Goal: Complete application form

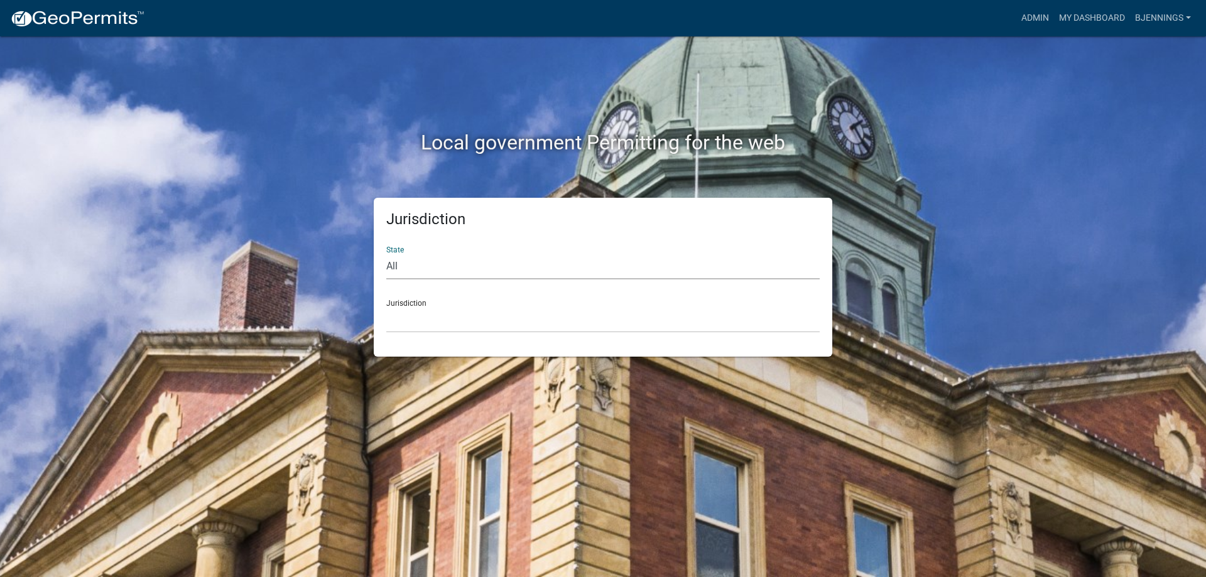
click at [413, 265] on select "All [US_STATE] [US_STATE] [US_STATE] [US_STATE] [US_STATE] [US_STATE] [US_STATE…" at bounding box center [602, 267] width 433 height 26
select select "[US_STATE]"
click at [386, 254] on select "All [US_STATE] [US_STATE] [US_STATE] [US_STATE] [US_STATE] [US_STATE] [US_STATE…" at bounding box center [602, 267] width 433 height 26
click at [487, 322] on select "[GEOGRAPHIC_DATA], [US_STATE] [GEOGRAPHIC_DATA], [US_STATE] [GEOGRAPHIC_DATA], …" at bounding box center [602, 320] width 433 height 26
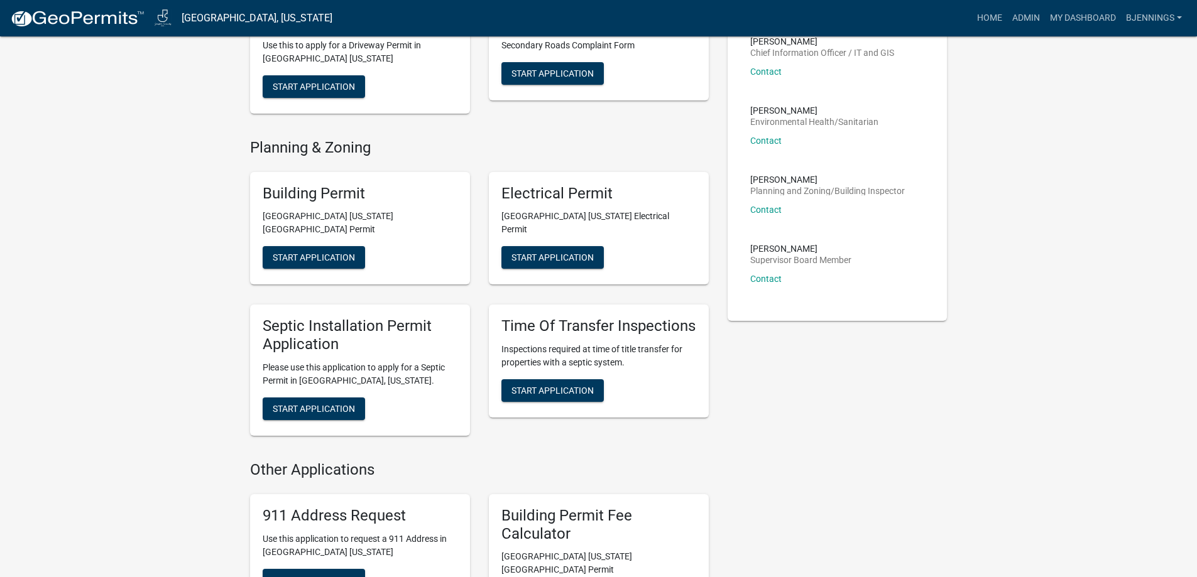
scroll to position [377, 0]
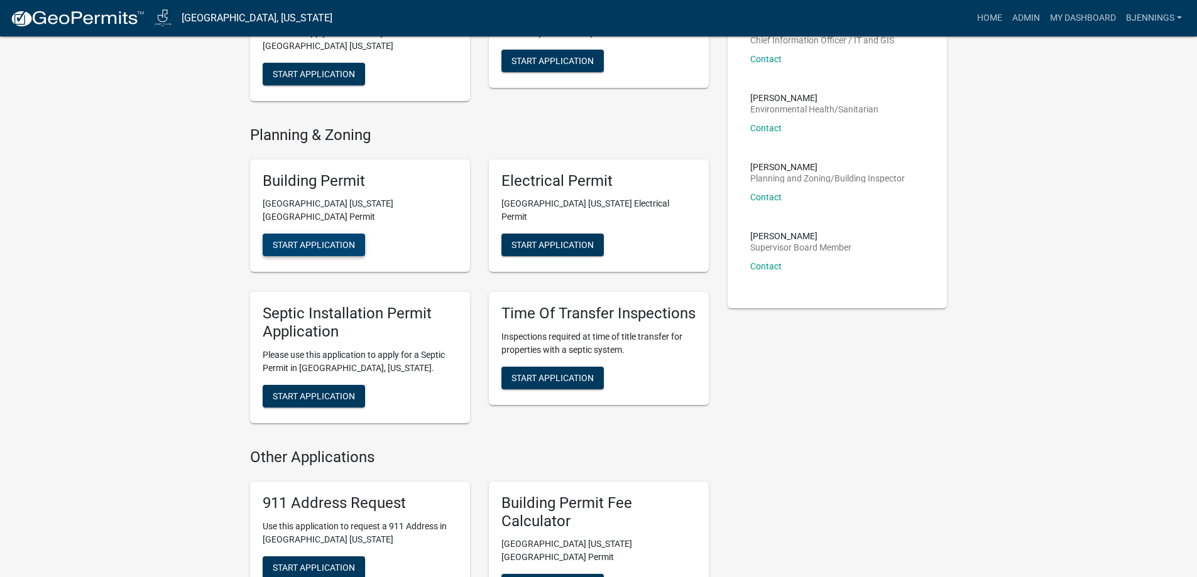
click at [302, 240] on span "Start Application" at bounding box center [314, 245] width 82 height 10
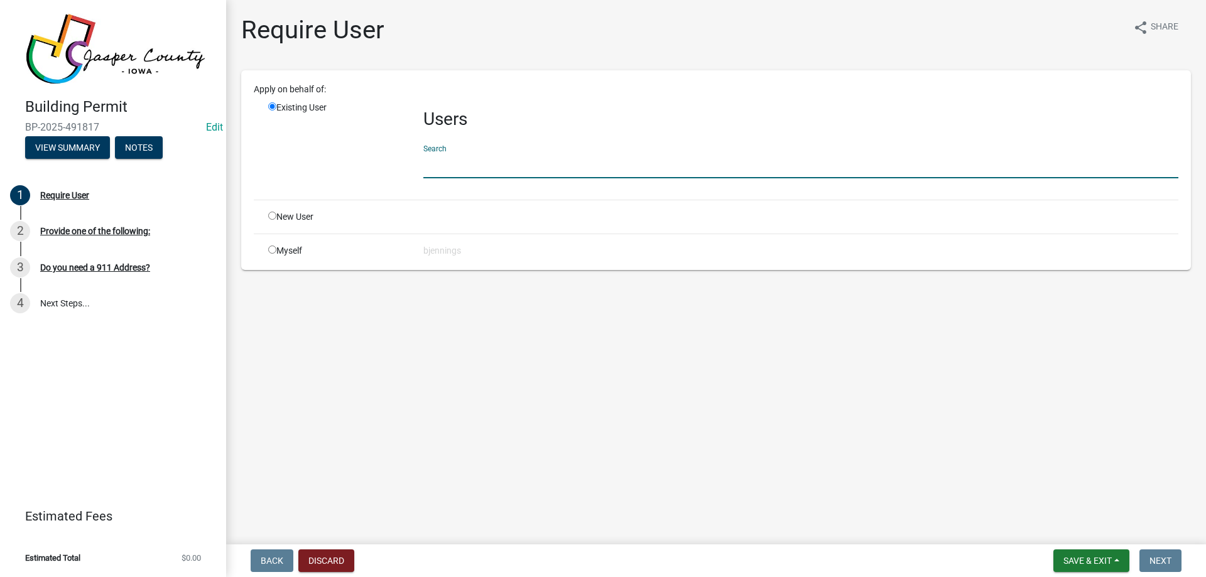
click at [476, 156] on input "text" at bounding box center [800, 166] width 755 height 26
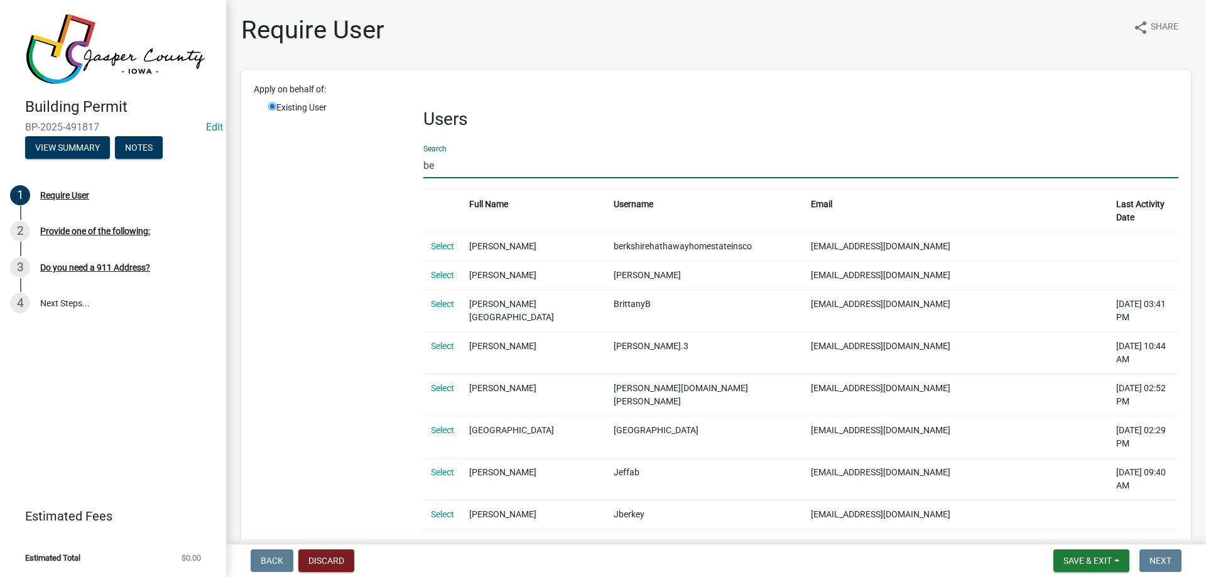
type input "b"
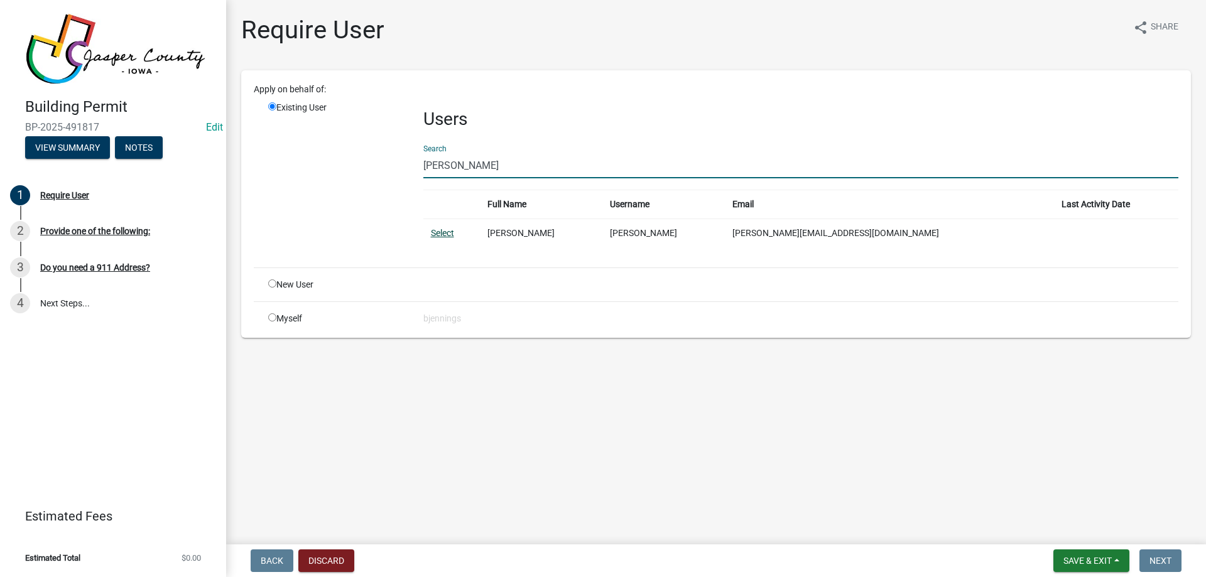
type input "[PERSON_NAME]"
click at [447, 234] on link "Select" at bounding box center [442, 233] width 23 height 10
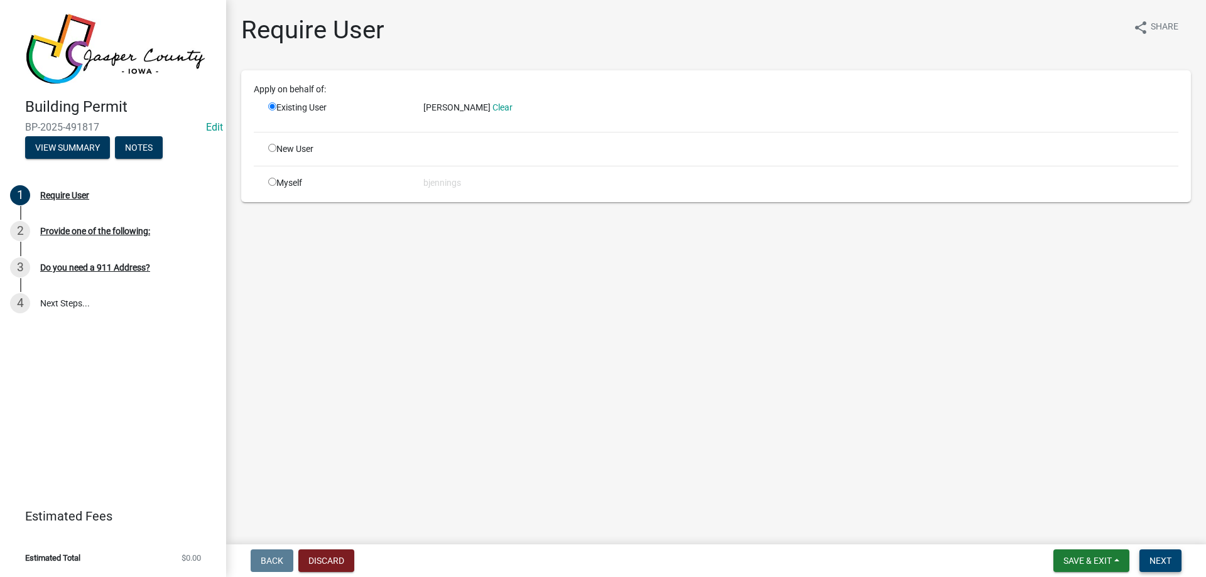
click at [1172, 557] on span "Next" at bounding box center [1161, 561] width 22 height 10
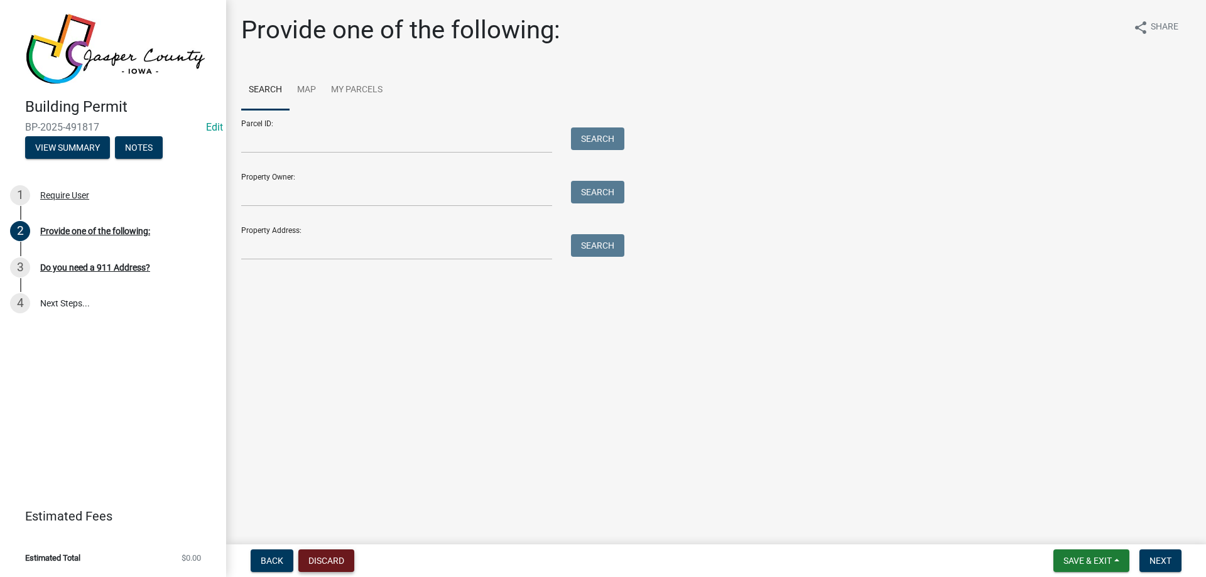
click at [320, 557] on button "Discard" at bounding box center [326, 561] width 56 height 23
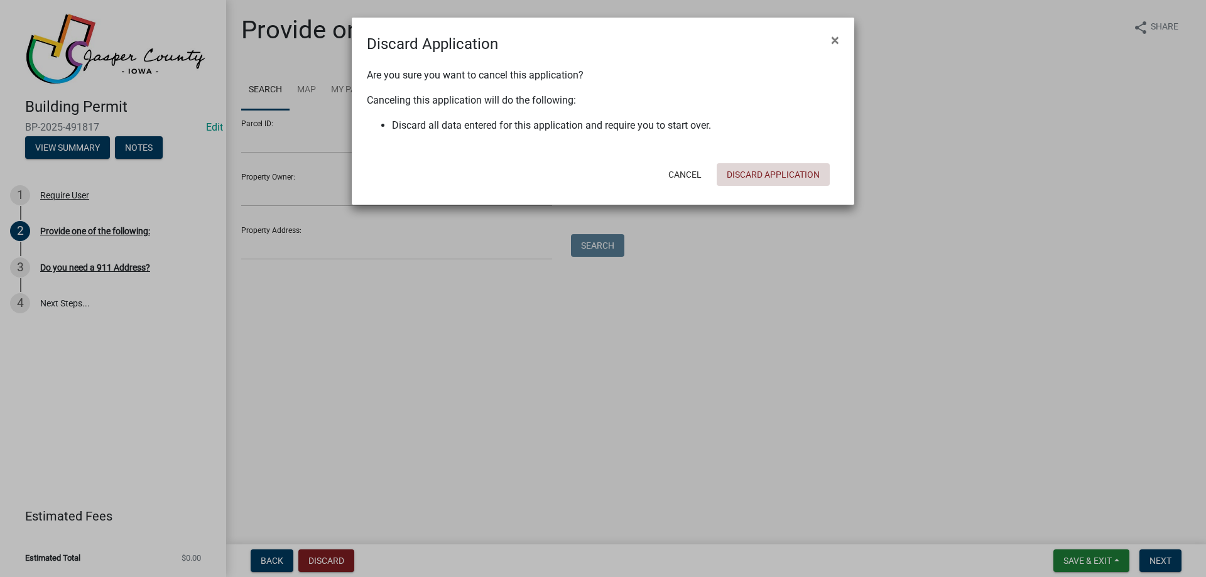
click at [768, 175] on button "Discard Application" at bounding box center [773, 174] width 113 height 23
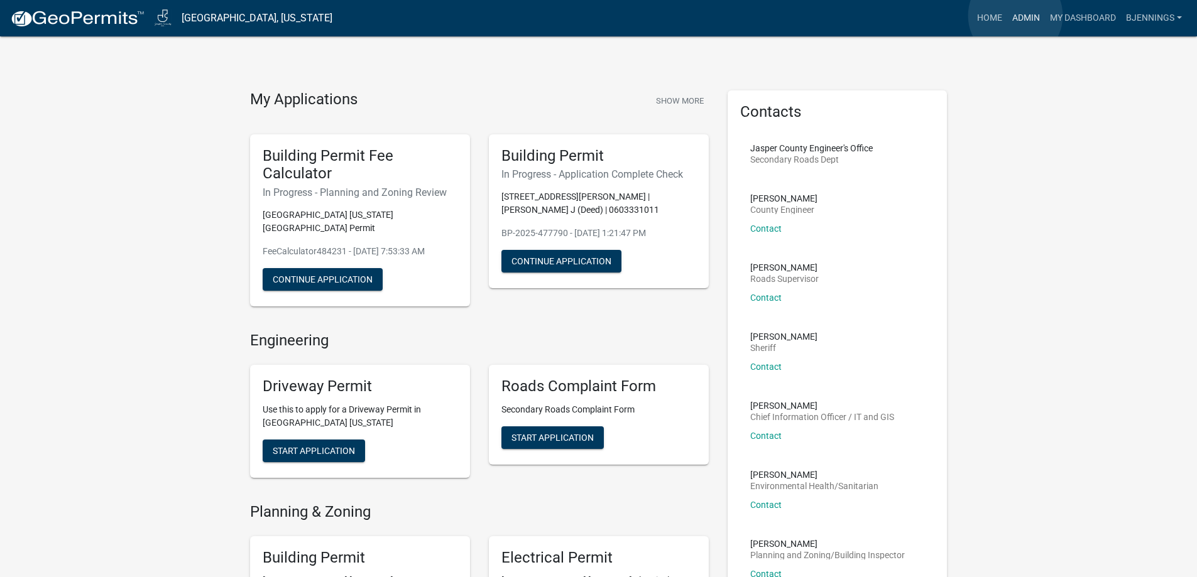
click at [1015, 16] on link "Admin" at bounding box center [1026, 18] width 38 height 24
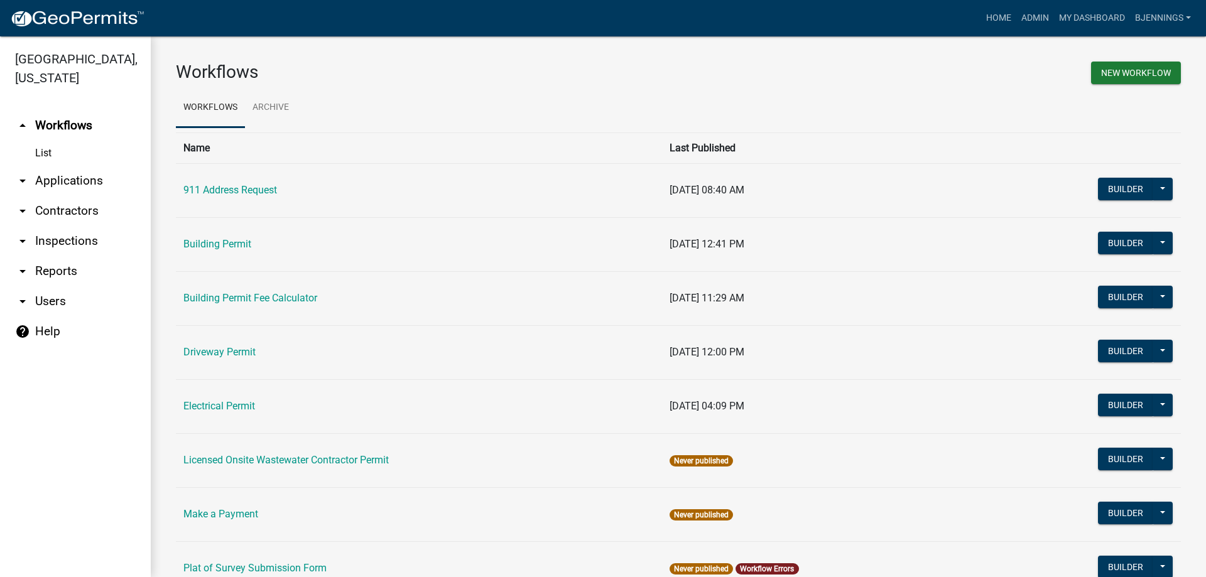
click at [26, 294] on icon "arrow_drop_down" at bounding box center [22, 301] width 15 height 15
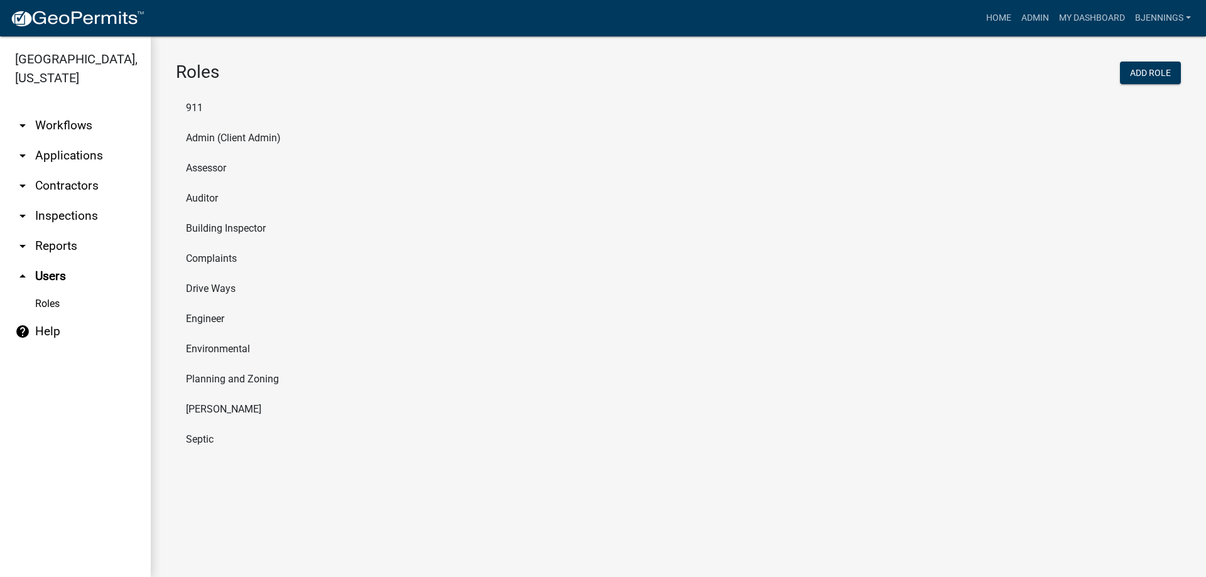
click at [19, 118] on icon "arrow_drop_down" at bounding box center [22, 125] width 15 height 15
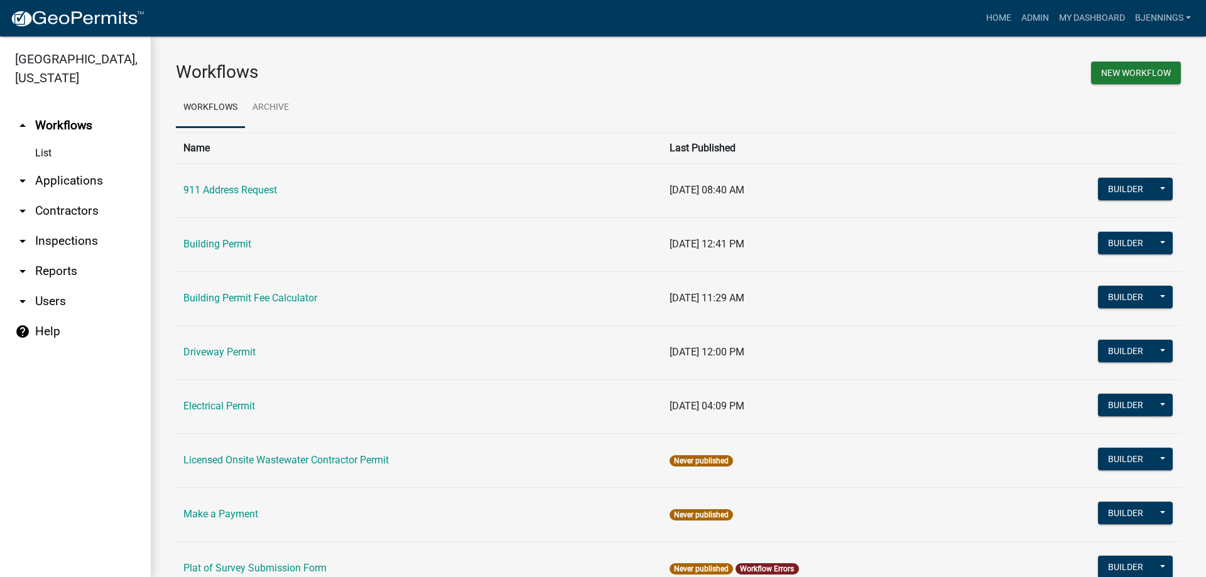
click at [25, 173] on icon "arrow_drop_down" at bounding box center [22, 180] width 15 height 15
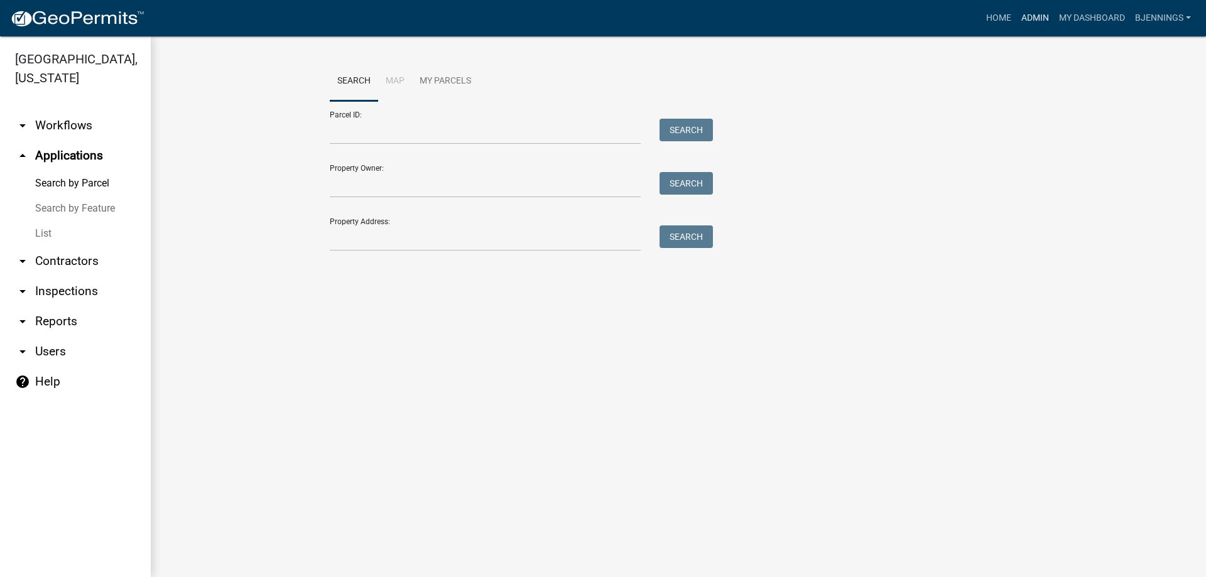
click at [1028, 16] on link "Admin" at bounding box center [1036, 18] width 38 height 24
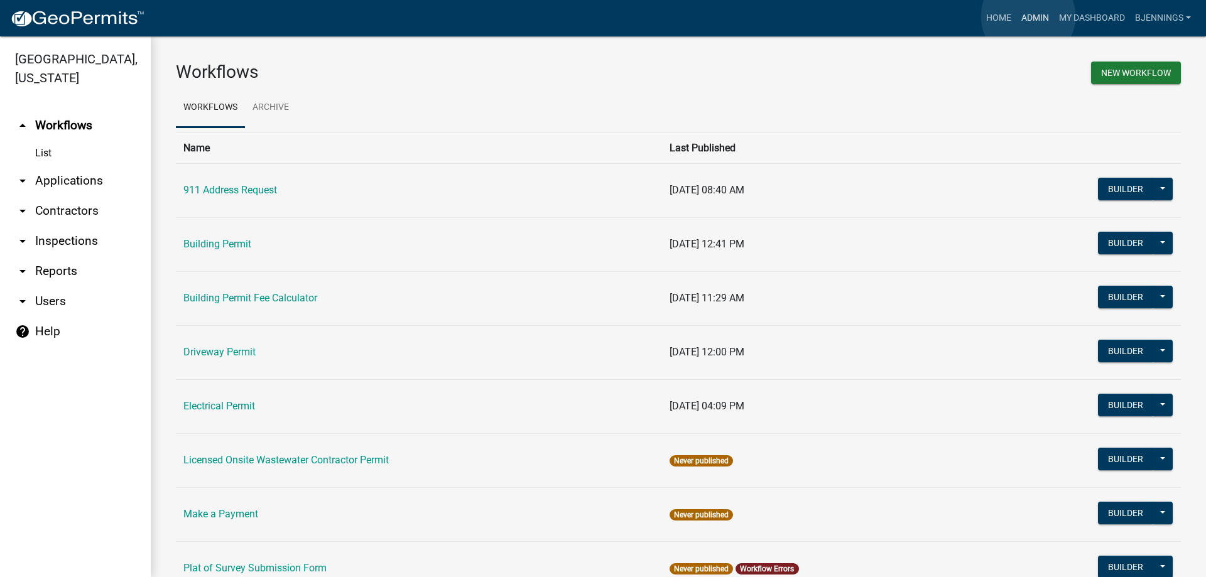
click at [1028, 16] on link "Admin" at bounding box center [1036, 18] width 38 height 24
click at [1094, 17] on link "My Dashboard" at bounding box center [1092, 18] width 76 height 24
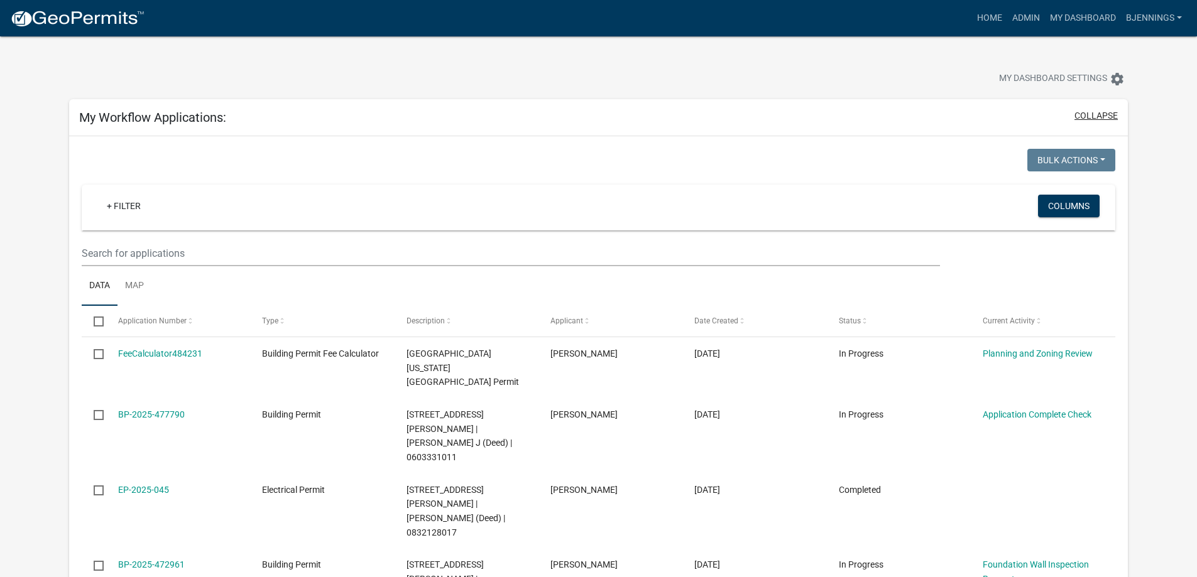
click at [1101, 112] on button "collapse" at bounding box center [1095, 115] width 43 height 13
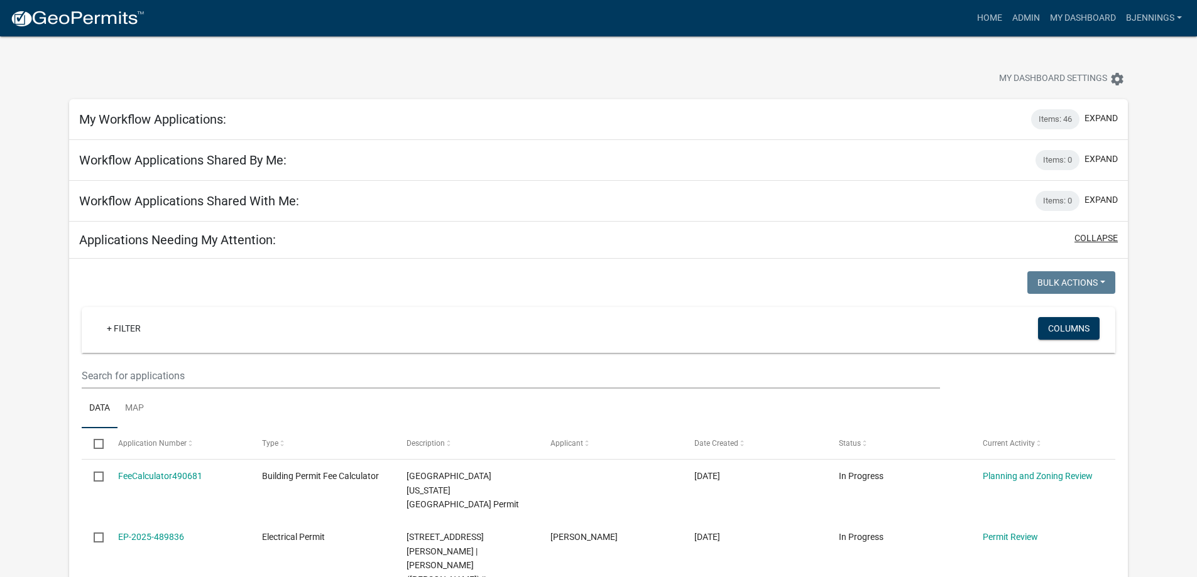
click at [1091, 238] on button "collapse" at bounding box center [1095, 238] width 43 height 13
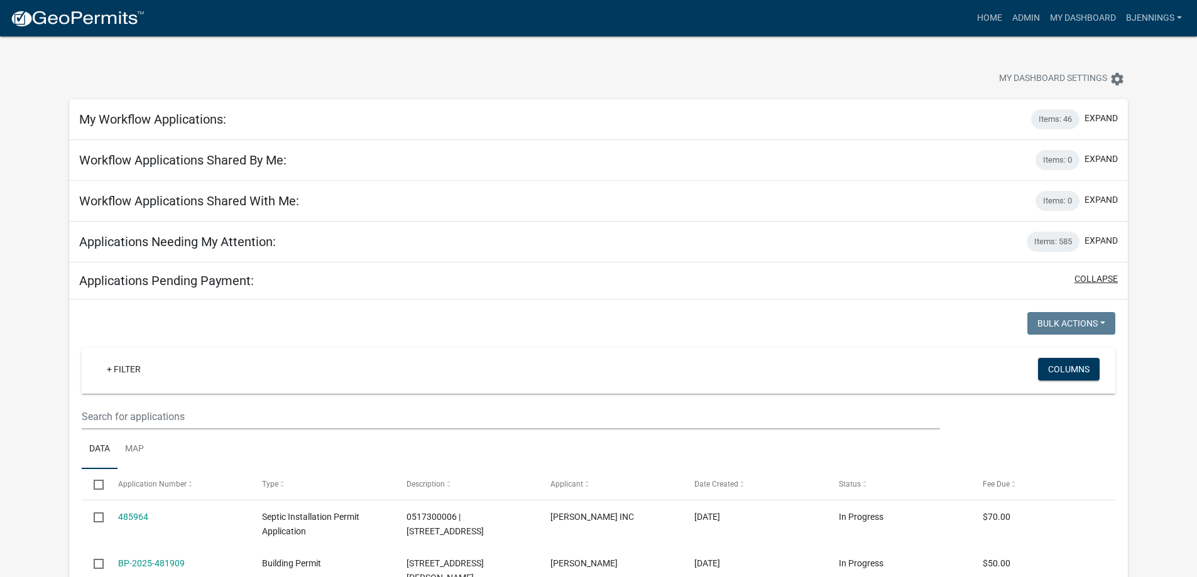
click at [1100, 282] on button "collapse" at bounding box center [1095, 279] width 43 height 13
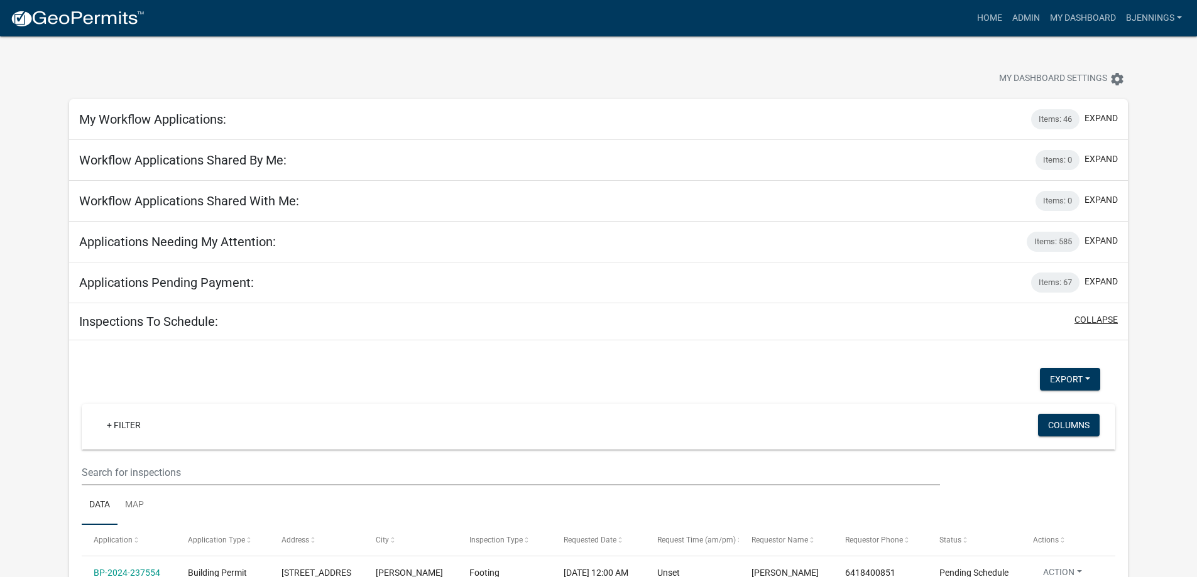
click at [1095, 326] on button "collapse" at bounding box center [1095, 319] width 43 height 13
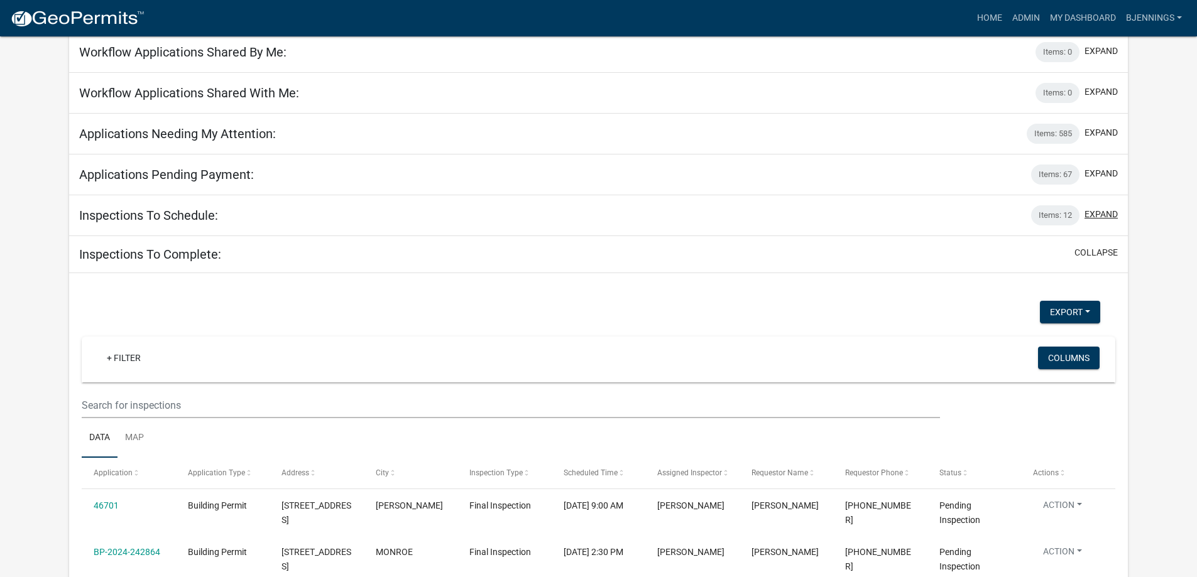
scroll to position [126, 0]
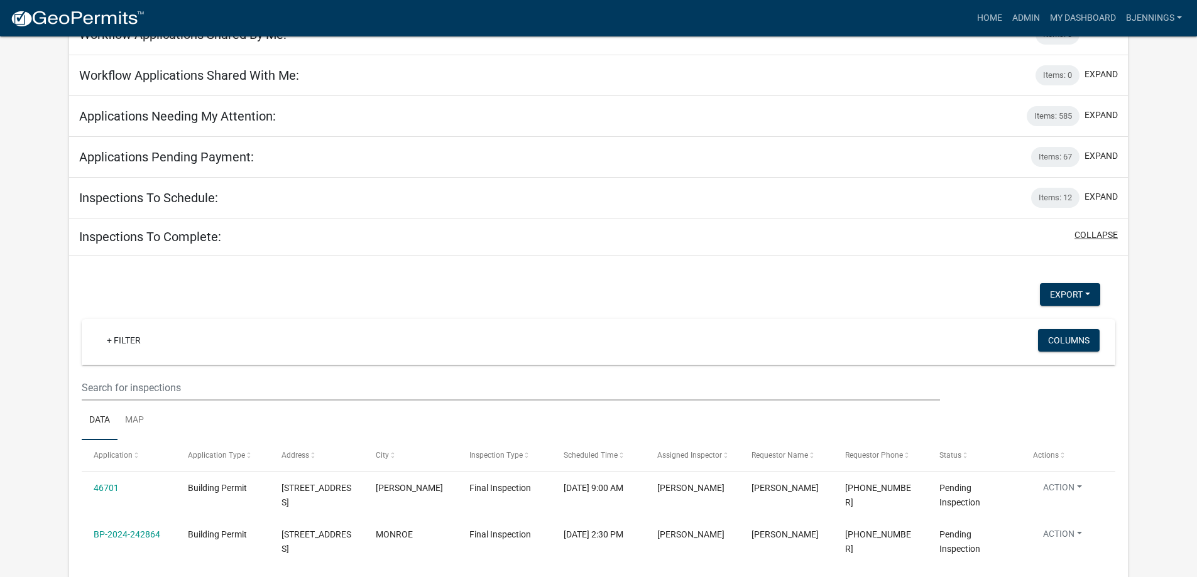
click at [1115, 237] on button "collapse" at bounding box center [1095, 235] width 43 height 13
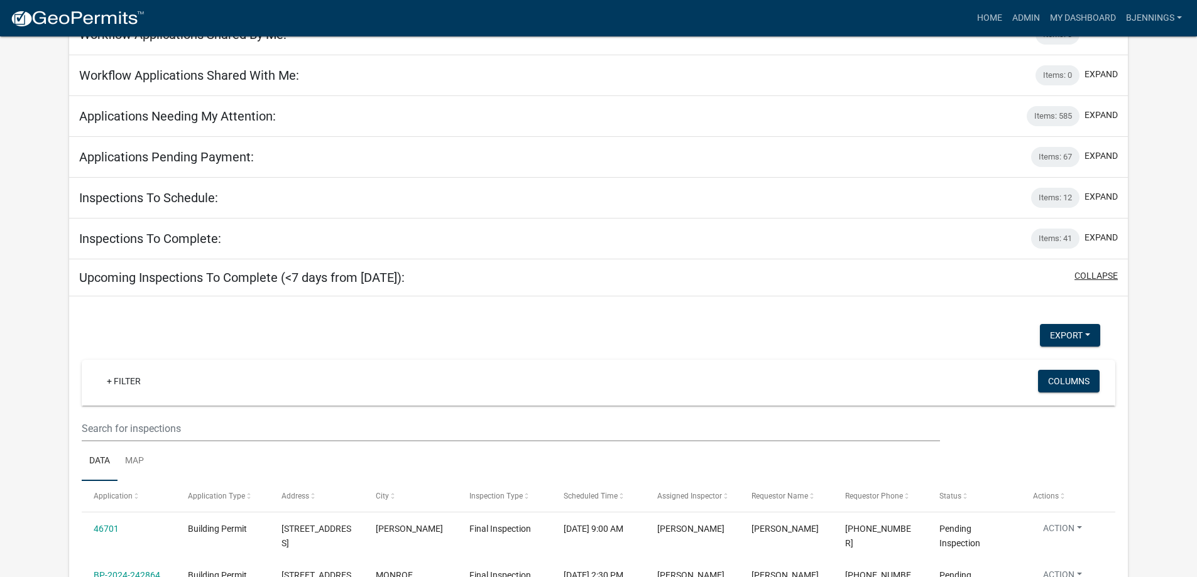
click at [1098, 275] on button "collapse" at bounding box center [1095, 276] width 43 height 13
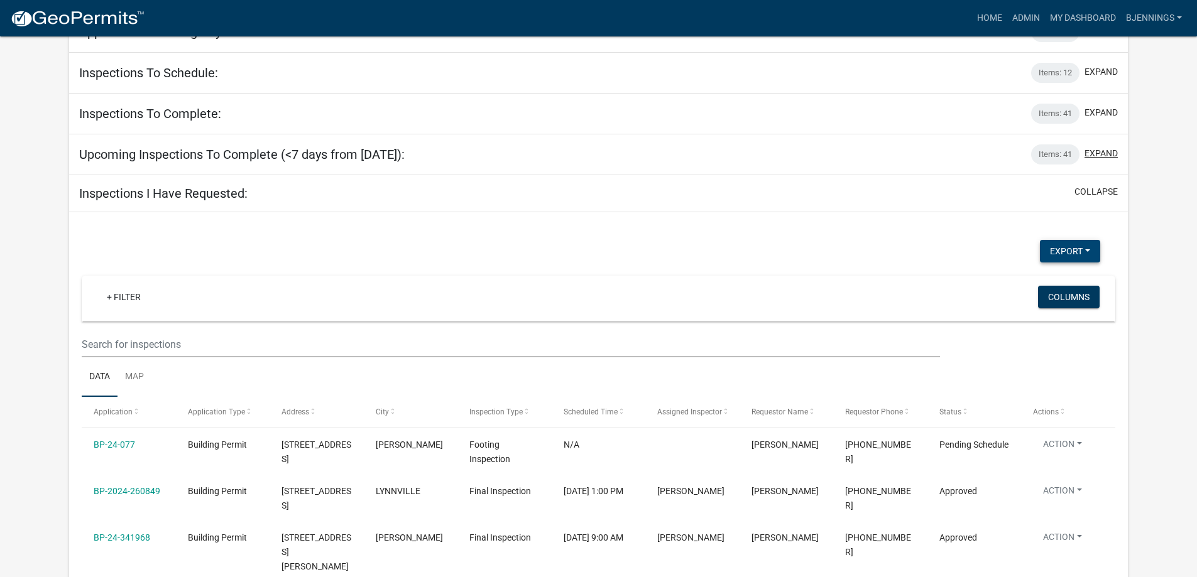
scroll to position [251, 0]
click at [1096, 192] on button "collapse" at bounding box center [1095, 191] width 43 height 13
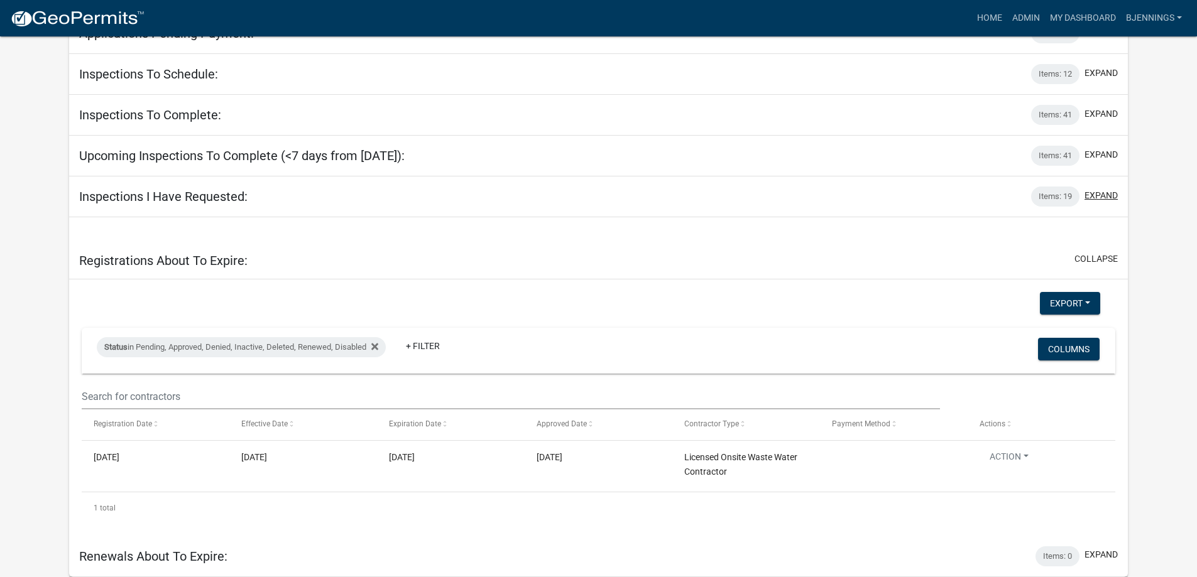
scroll to position [224, 0]
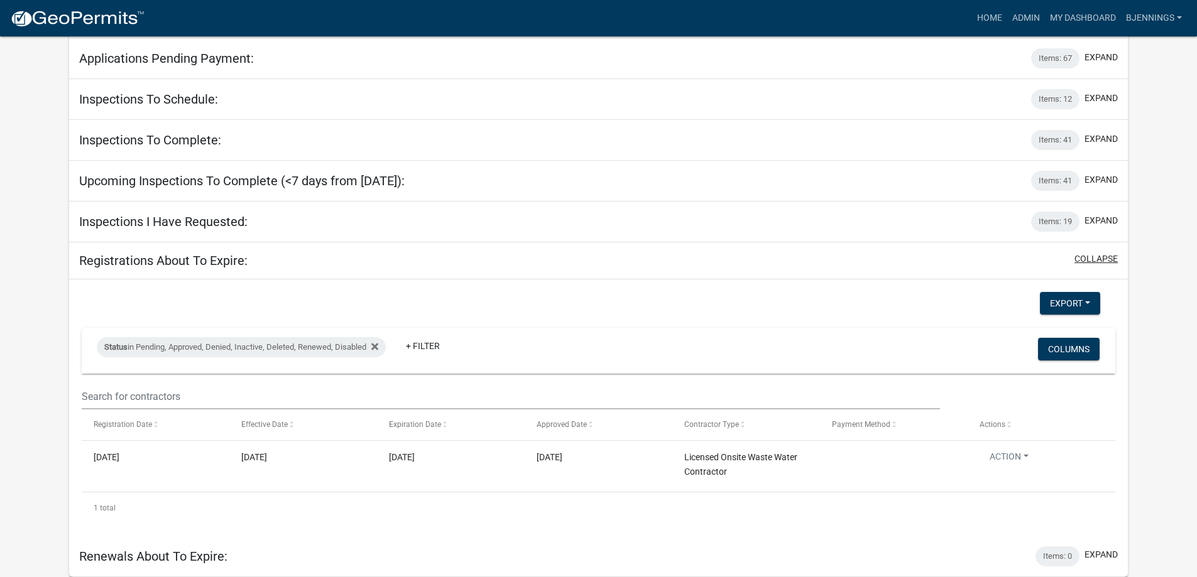
click at [1101, 258] on button "collapse" at bounding box center [1095, 259] width 43 height 13
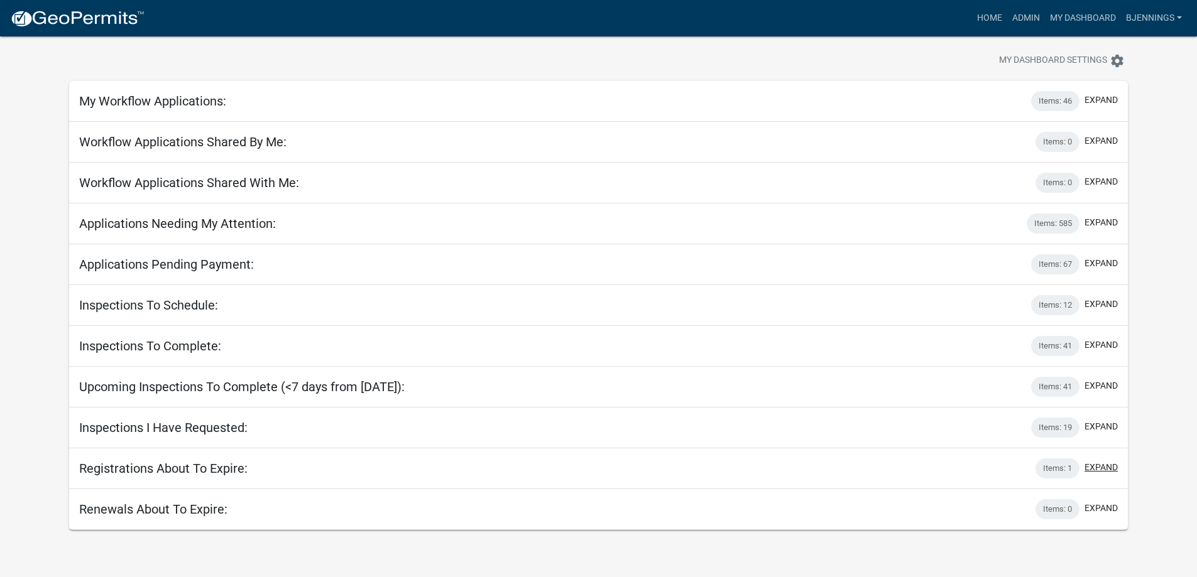
scroll to position [0, 0]
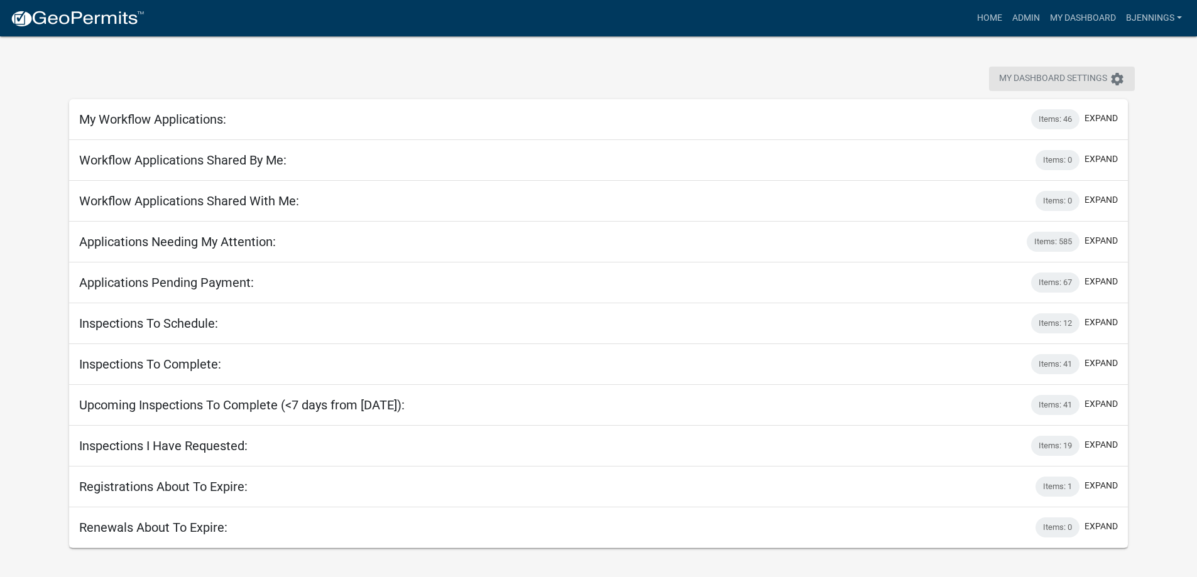
click at [1117, 79] on icon "settings" at bounding box center [1116, 79] width 15 height 15
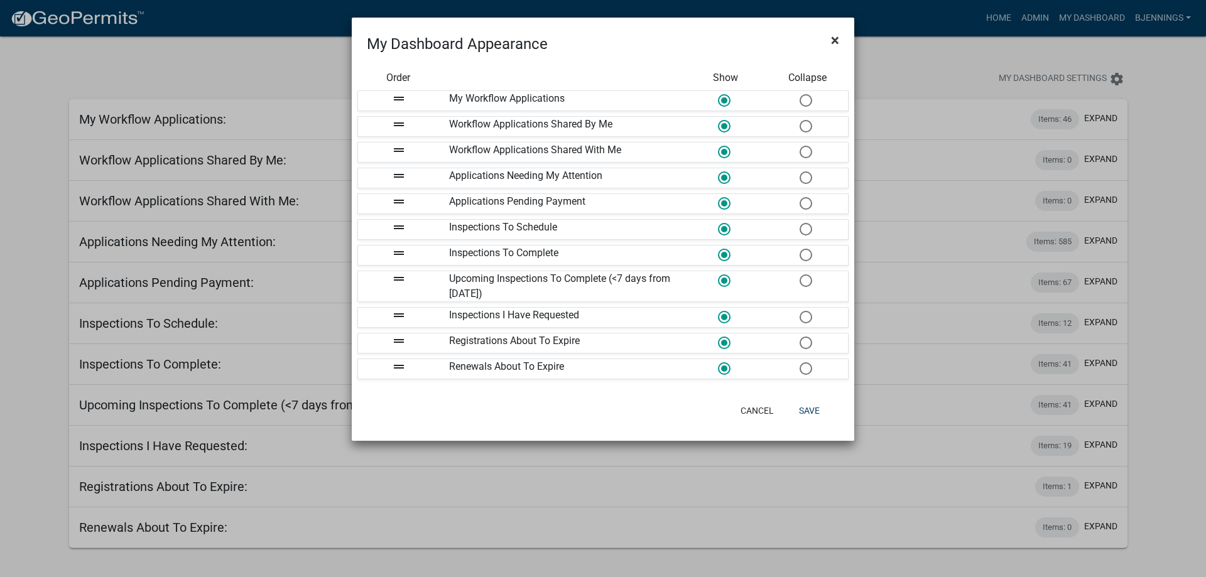
click at [839, 45] on span "×" at bounding box center [835, 40] width 8 height 18
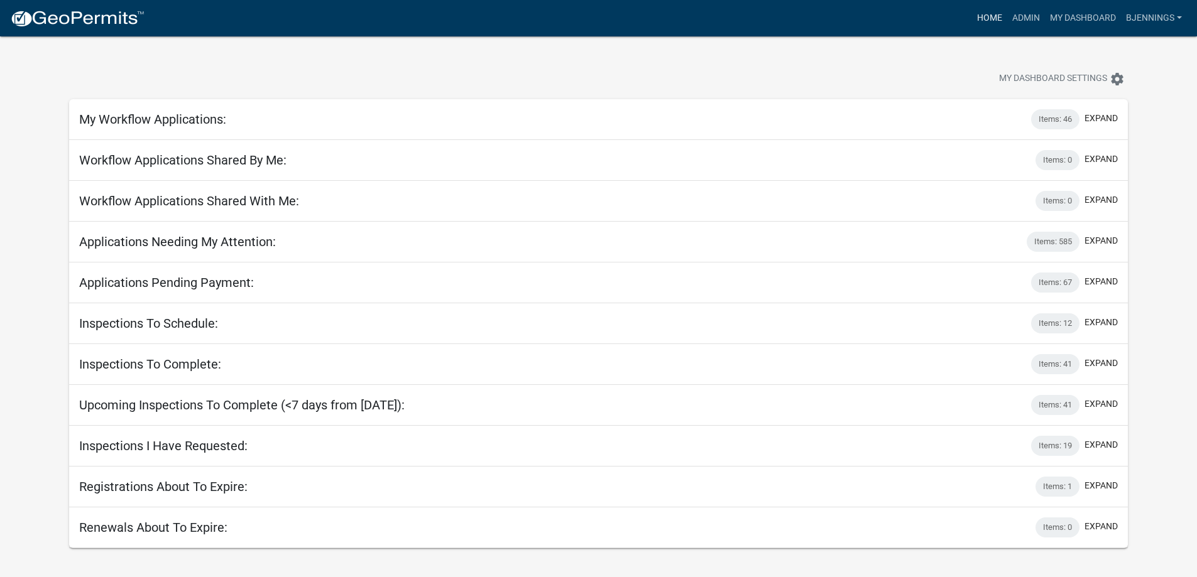
click at [986, 17] on link "Home" at bounding box center [989, 18] width 35 height 24
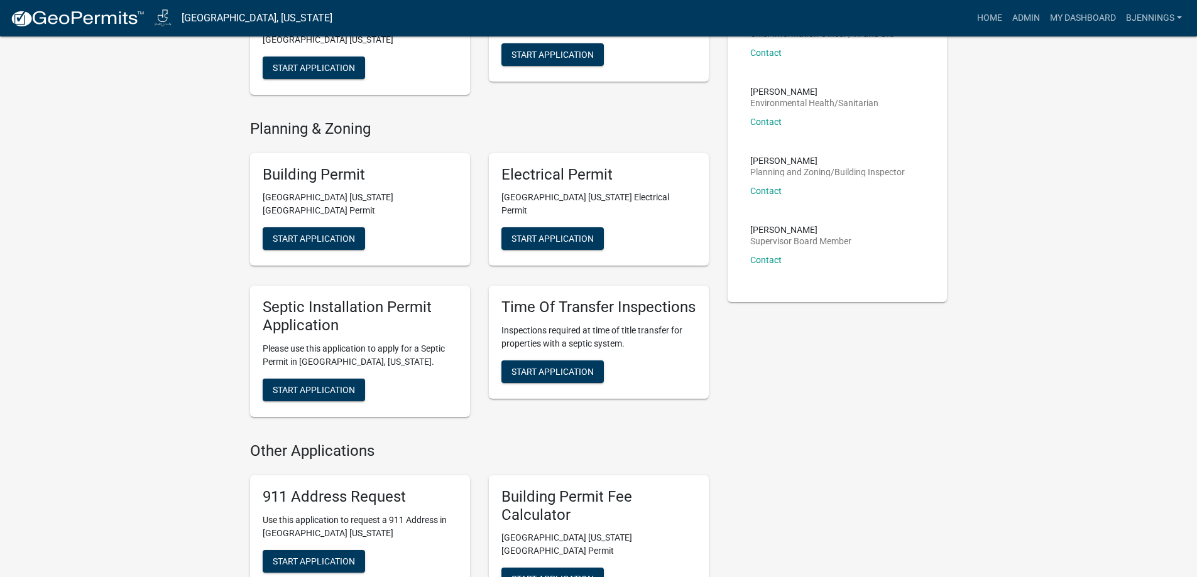
scroll to position [377, 0]
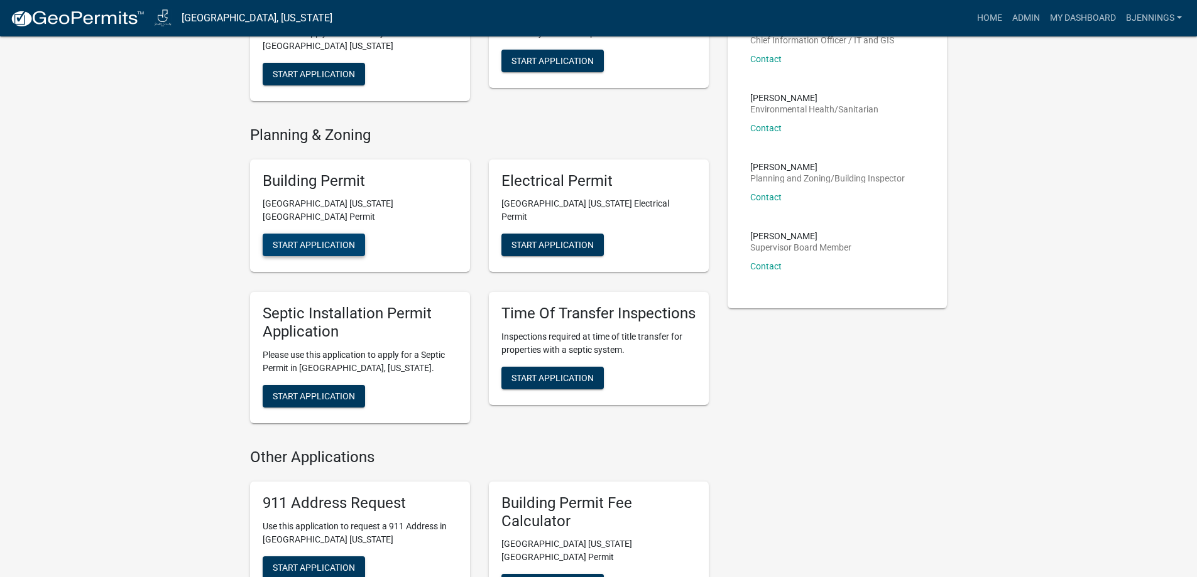
click at [314, 240] on span "Start Application" at bounding box center [314, 245] width 82 height 10
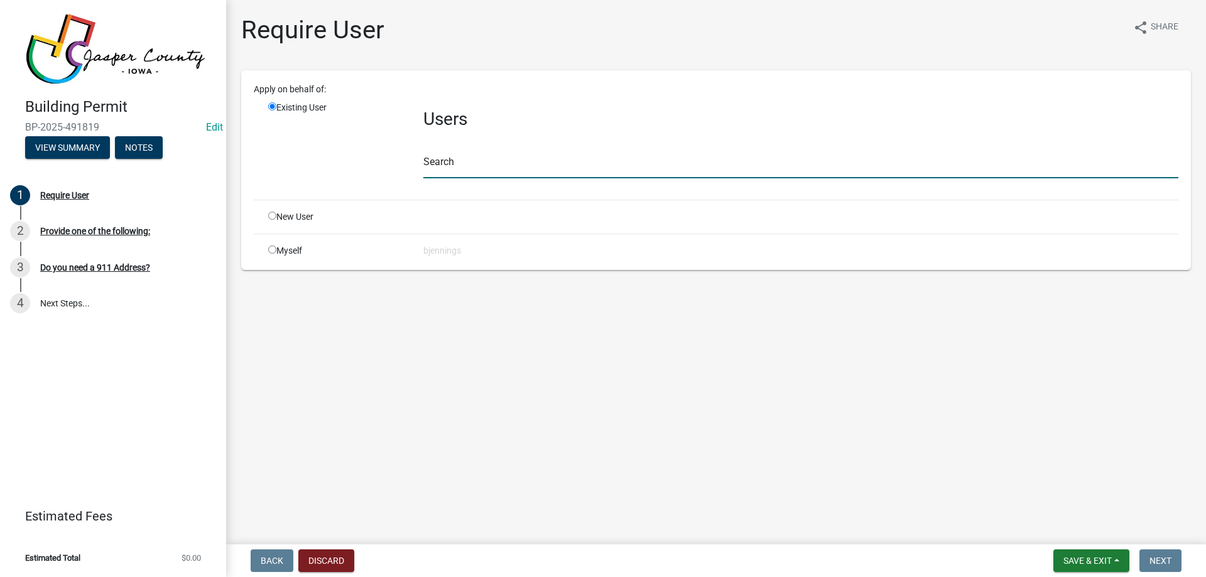
click at [483, 158] on input "text" at bounding box center [800, 166] width 755 height 26
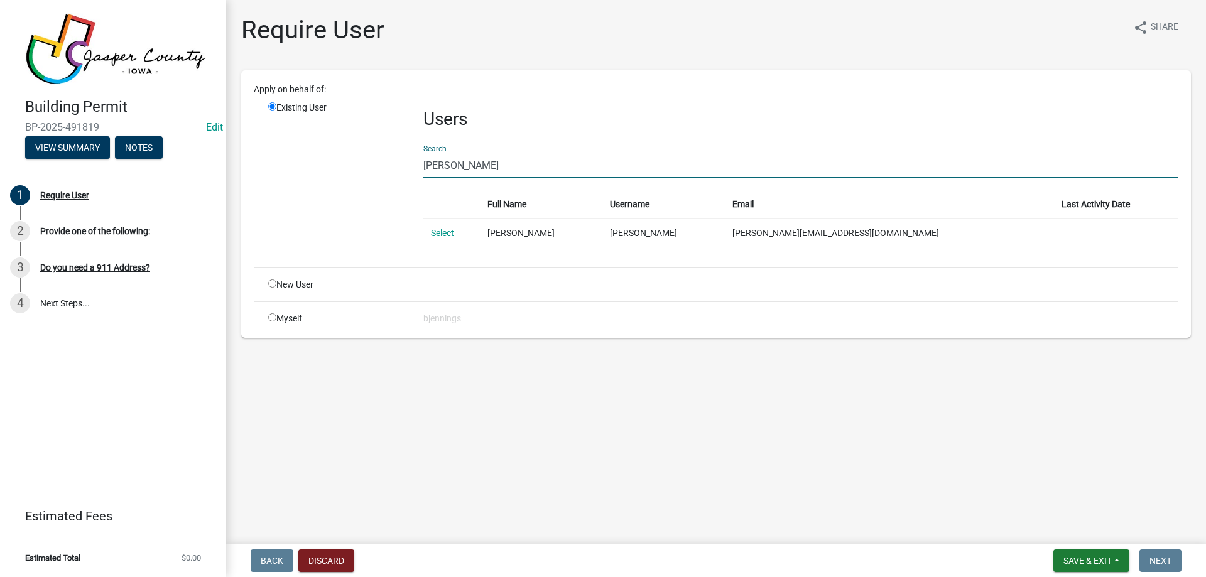
click at [488, 161] on input "[PERSON_NAME]" at bounding box center [800, 166] width 755 height 26
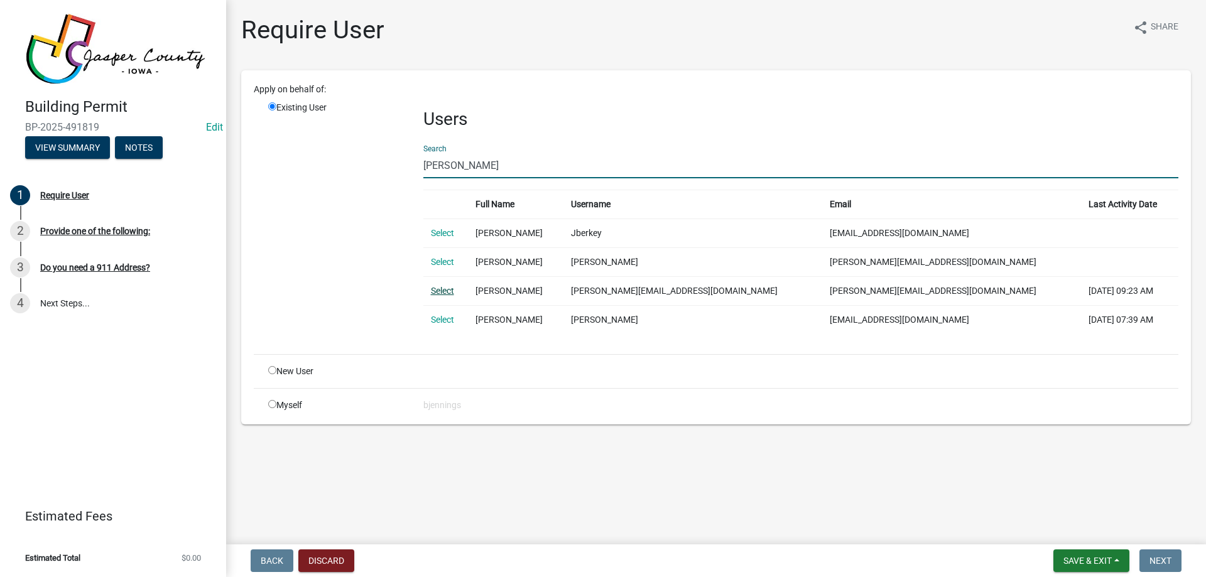
type input "[PERSON_NAME]"
click at [442, 292] on link "Select" at bounding box center [442, 291] width 23 height 10
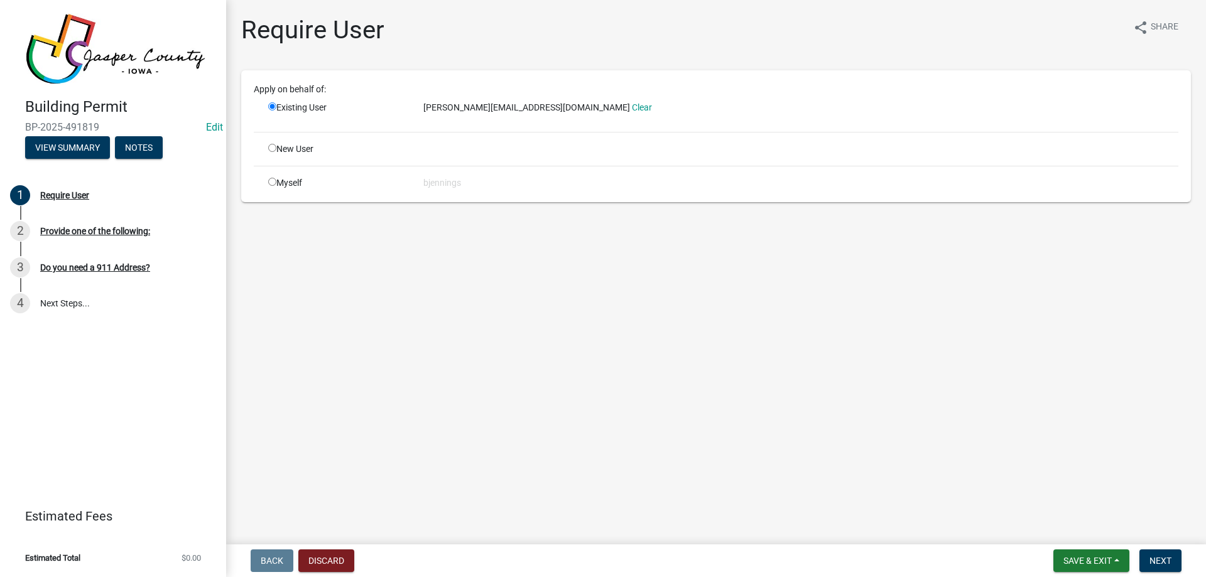
drag, startPoint x: 348, startPoint y: 123, endPoint x: 354, endPoint y: 119, distance: 7.3
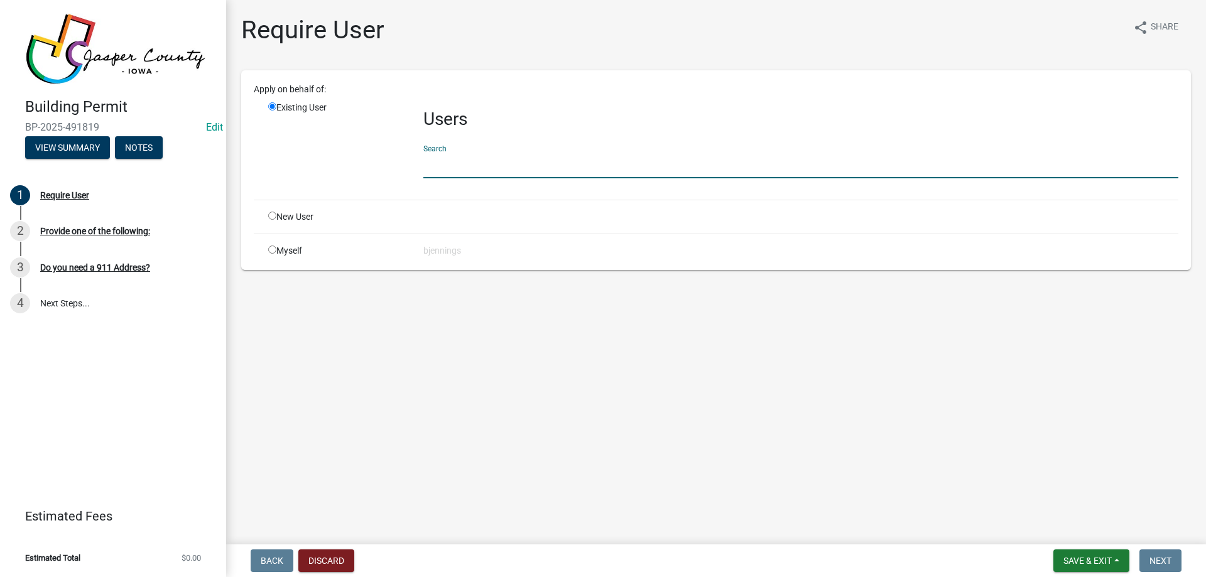
click at [474, 169] on input "text" at bounding box center [800, 166] width 755 height 26
click at [329, 557] on button "Discard" at bounding box center [326, 561] width 56 height 23
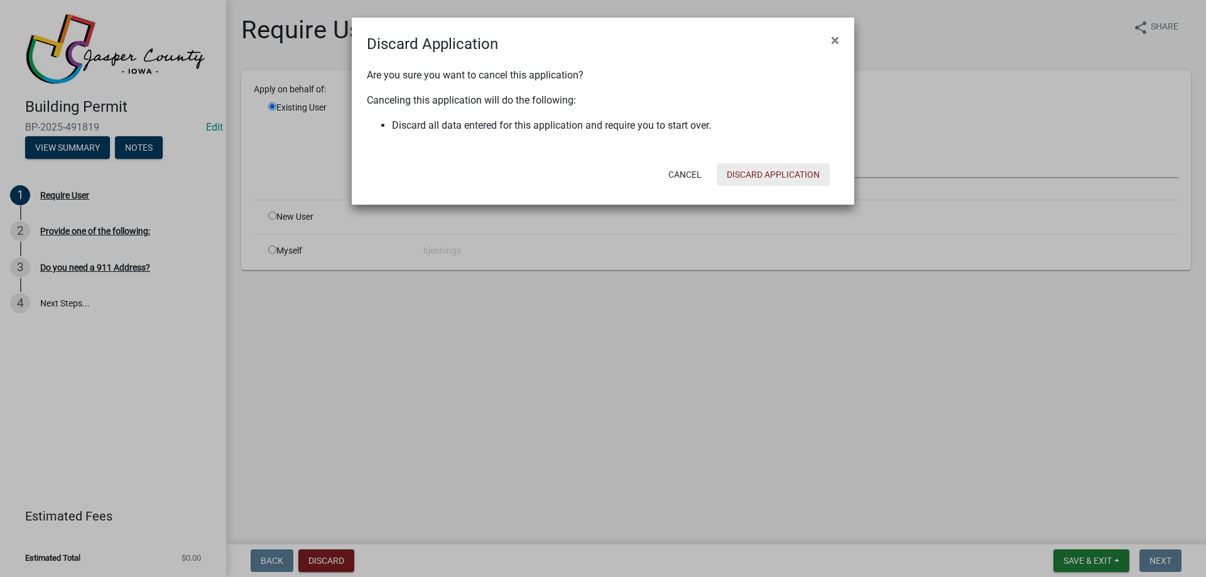
click at [751, 173] on button "Discard Application" at bounding box center [773, 174] width 113 height 23
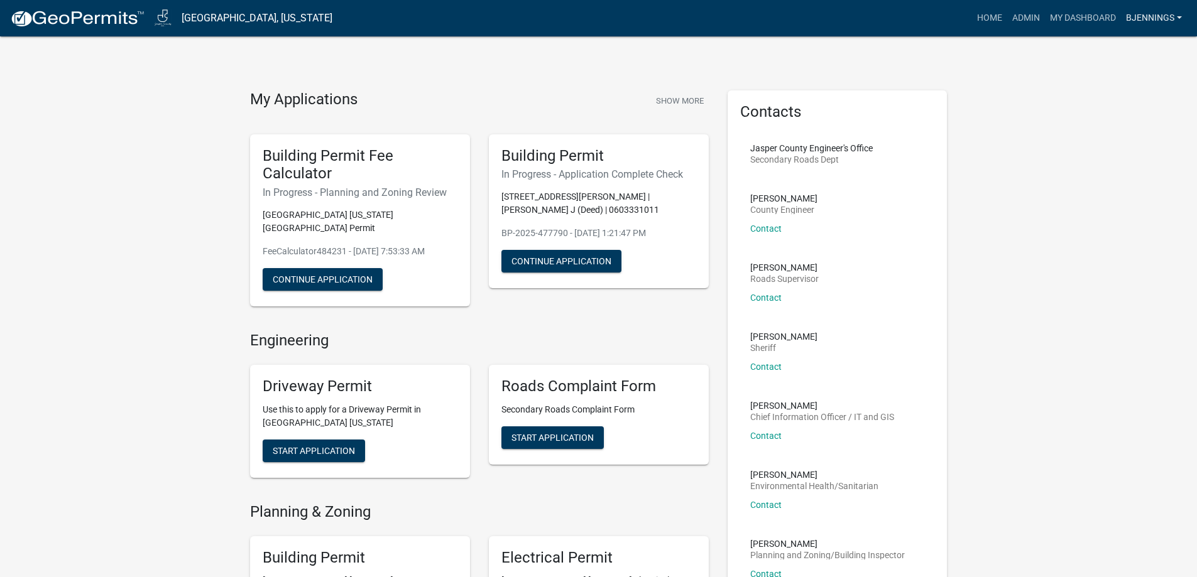
click at [1157, 15] on link "bjennings" at bounding box center [1154, 18] width 66 height 24
click at [1123, 153] on link "Logout" at bounding box center [1132, 153] width 107 height 30
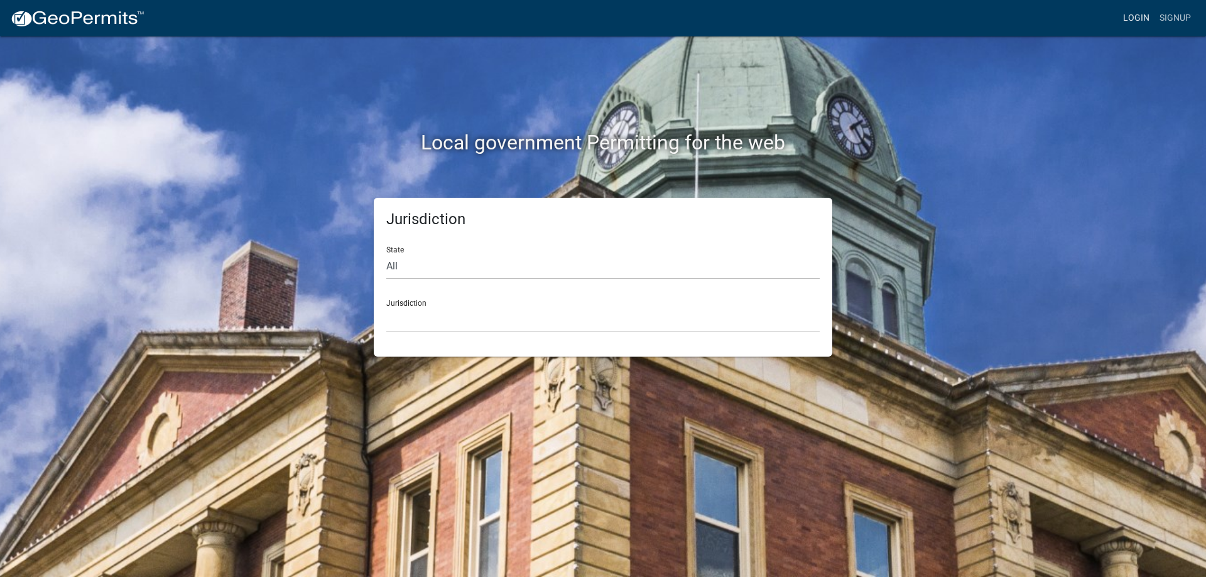
click at [1137, 23] on link "Login" at bounding box center [1136, 18] width 36 height 24
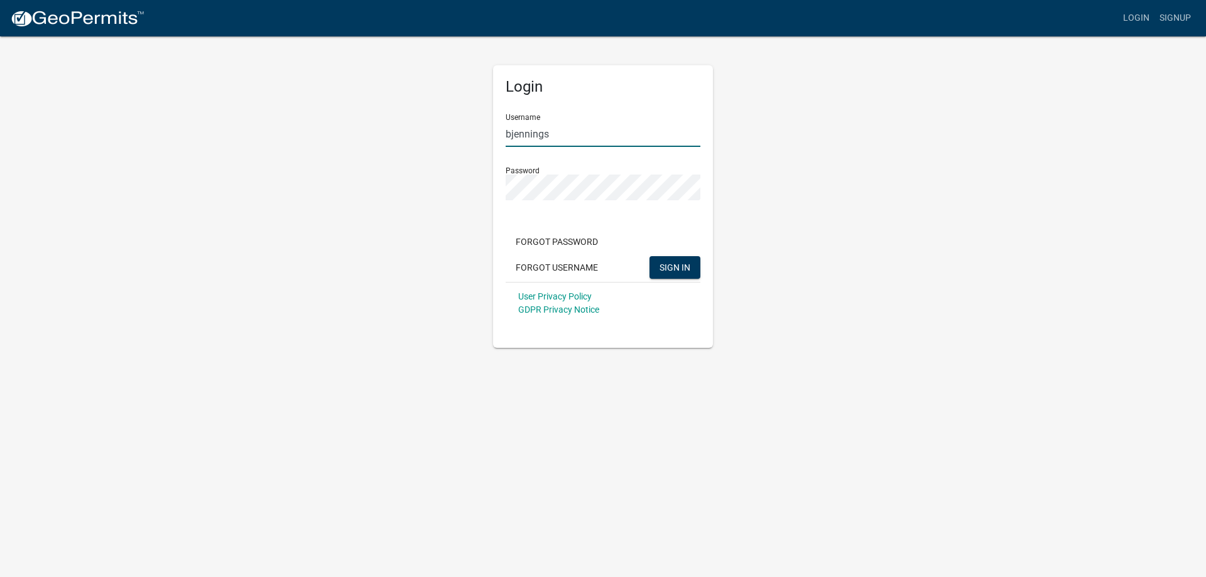
click at [611, 134] on input "bjennings" at bounding box center [603, 134] width 195 height 26
click at [650, 256] on button "SIGN IN" at bounding box center [675, 267] width 51 height 23
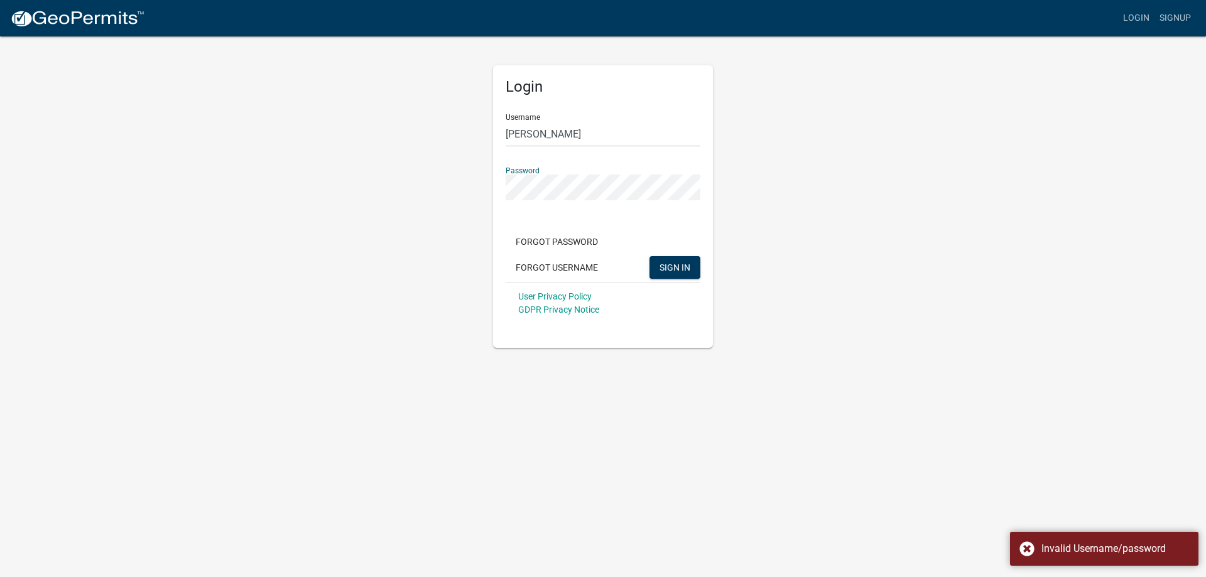
click at [389, 171] on div "Login Username [PERSON_NAME] Password Forgot Password Forgot Username SIGN IN U…" at bounding box center [603, 191] width 716 height 313
click at [650, 256] on button "SIGN IN" at bounding box center [675, 267] width 51 height 23
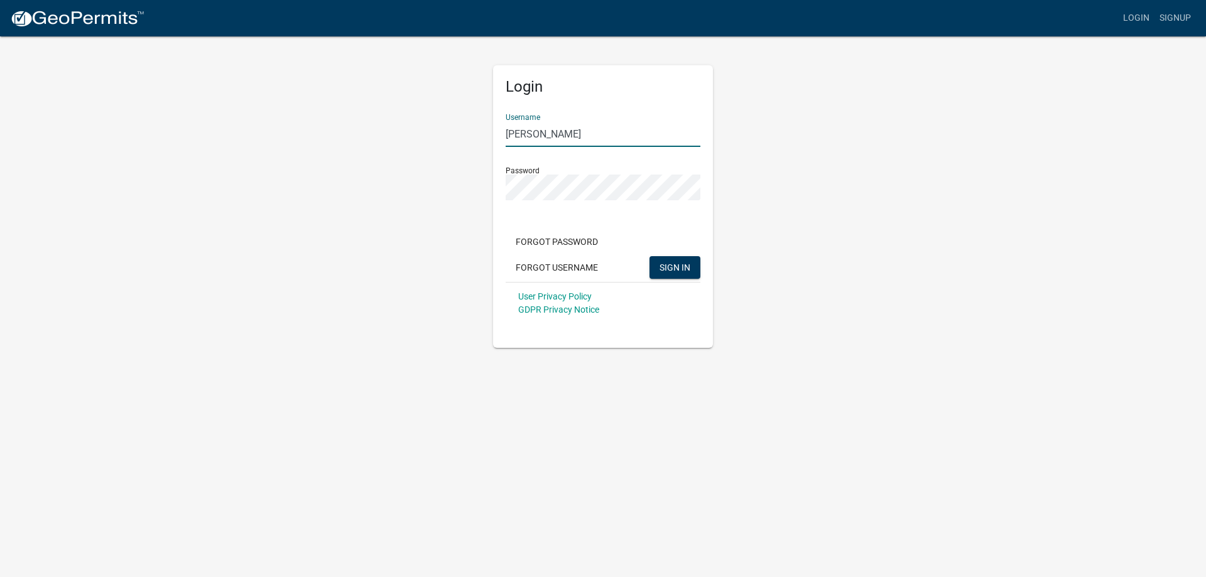
drag, startPoint x: 583, startPoint y: 133, endPoint x: 480, endPoint y: 131, distance: 103.0
click at [480, 131] on div "Login Username [PERSON_NAME] Password Forgot Password Forgot Username SIGN IN U…" at bounding box center [603, 191] width 716 height 313
type input "[PERSON_NAME][EMAIL_ADDRESS][DOMAIN_NAME]"
click at [650, 256] on button "SIGN IN" at bounding box center [675, 267] width 51 height 23
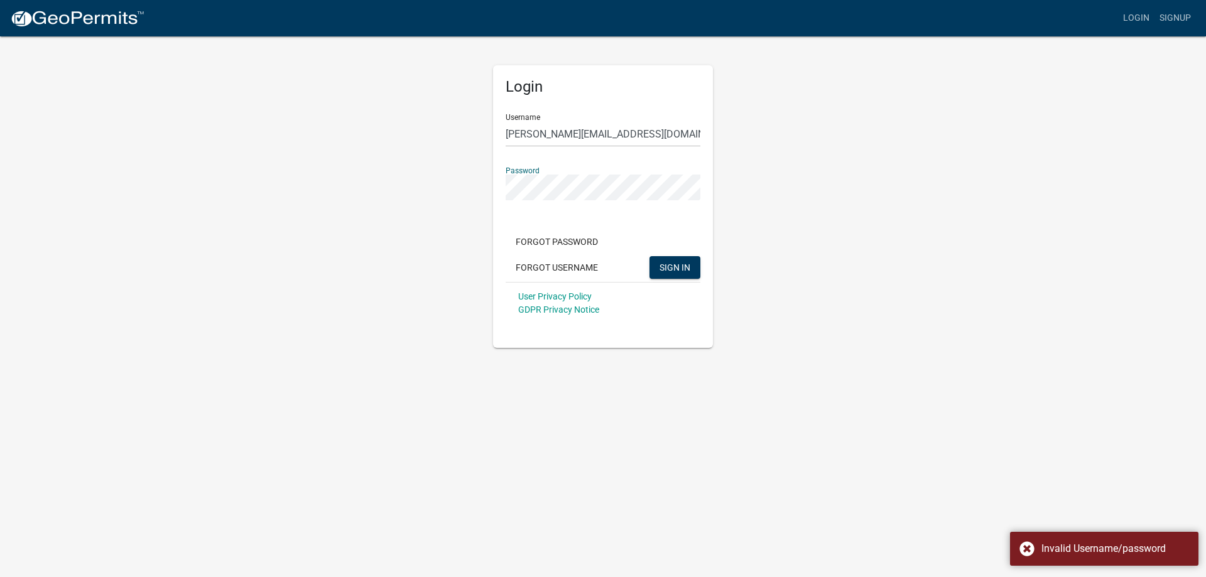
drag, startPoint x: 809, startPoint y: 174, endPoint x: 824, endPoint y: 173, distance: 15.1
click at [809, 174] on div "Login Username [PERSON_NAME][EMAIL_ADDRESS][DOMAIN_NAME] Password Forgot Passwo…" at bounding box center [603, 191] width 716 height 313
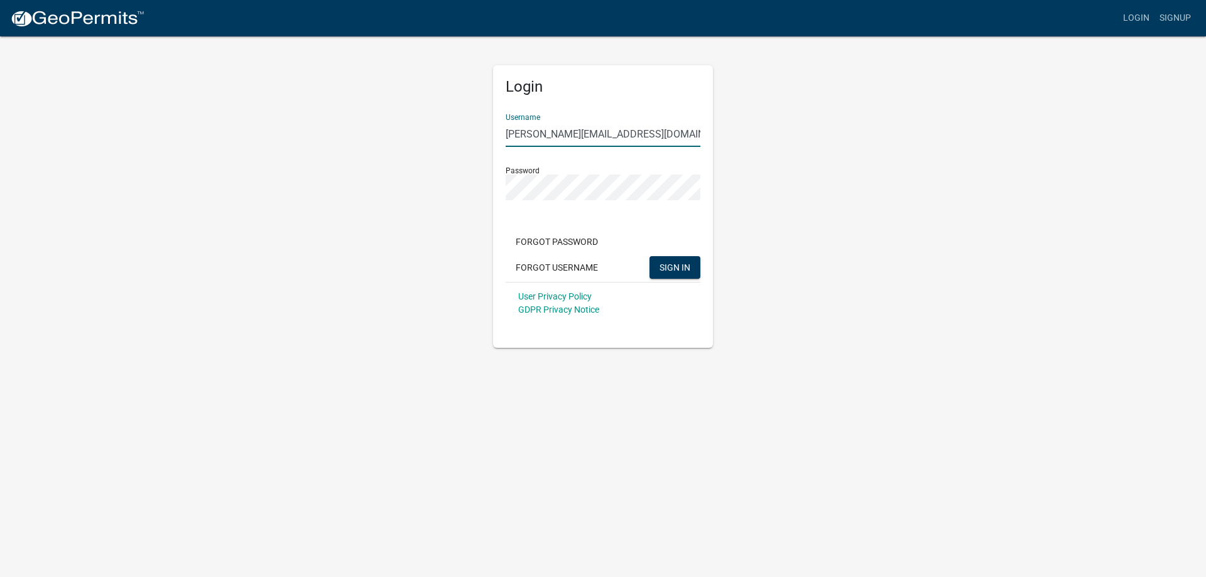
drag, startPoint x: 668, startPoint y: 132, endPoint x: 266, endPoint y: 101, distance: 403.3
click at [266, 101] on div "Login Username [PERSON_NAME][EMAIL_ADDRESS][DOMAIN_NAME] Password Forgot Passwo…" at bounding box center [603, 191] width 716 height 313
type input "[PERSON_NAME]"
